Goal: Task Accomplishment & Management: Use online tool/utility

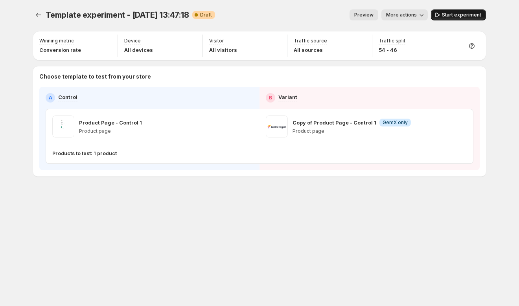
click at [468, 17] on span "Start experiment" at bounding box center [461, 15] width 39 height 6
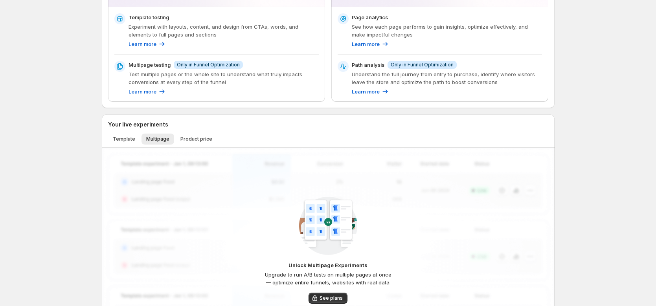
scroll to position [128, 0]
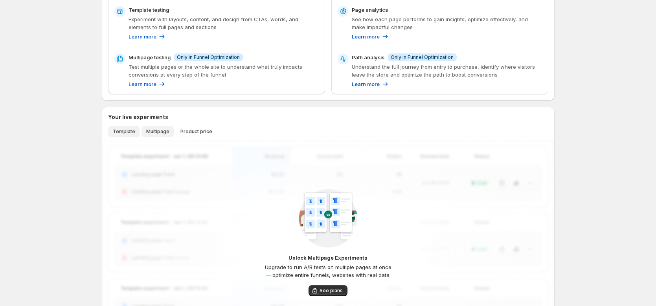
click at [126, 134] on span "Template" at bounding box center [124, 132] width 22 height 6
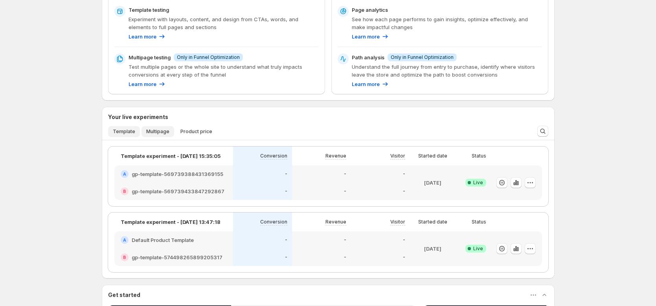
click at [165, 134] on span "Multipage" at bounding box center [157, 132] width 23 height 6
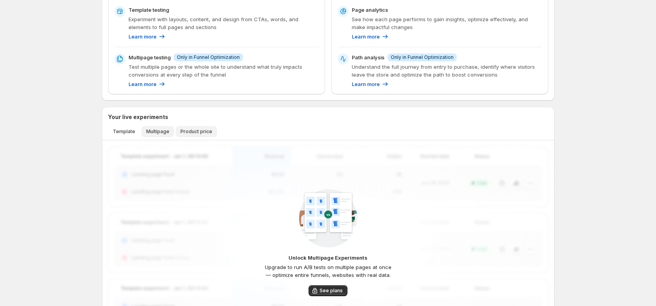
click at [204, 134] on span "Product price" at bounding box center [196, 132] width 32 height 6
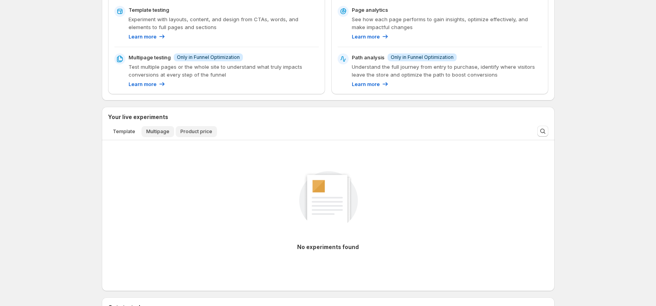
click at [156, 131] on span "Multipage" at bounding box center [157, 132] width 23 height 6
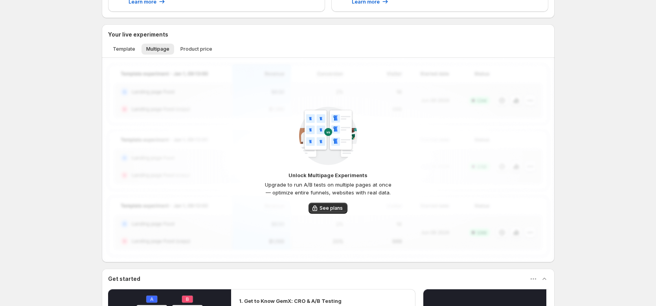
scroll to position [210, 0]
